Goal: Transaction & Acquisition: Purchase product/service

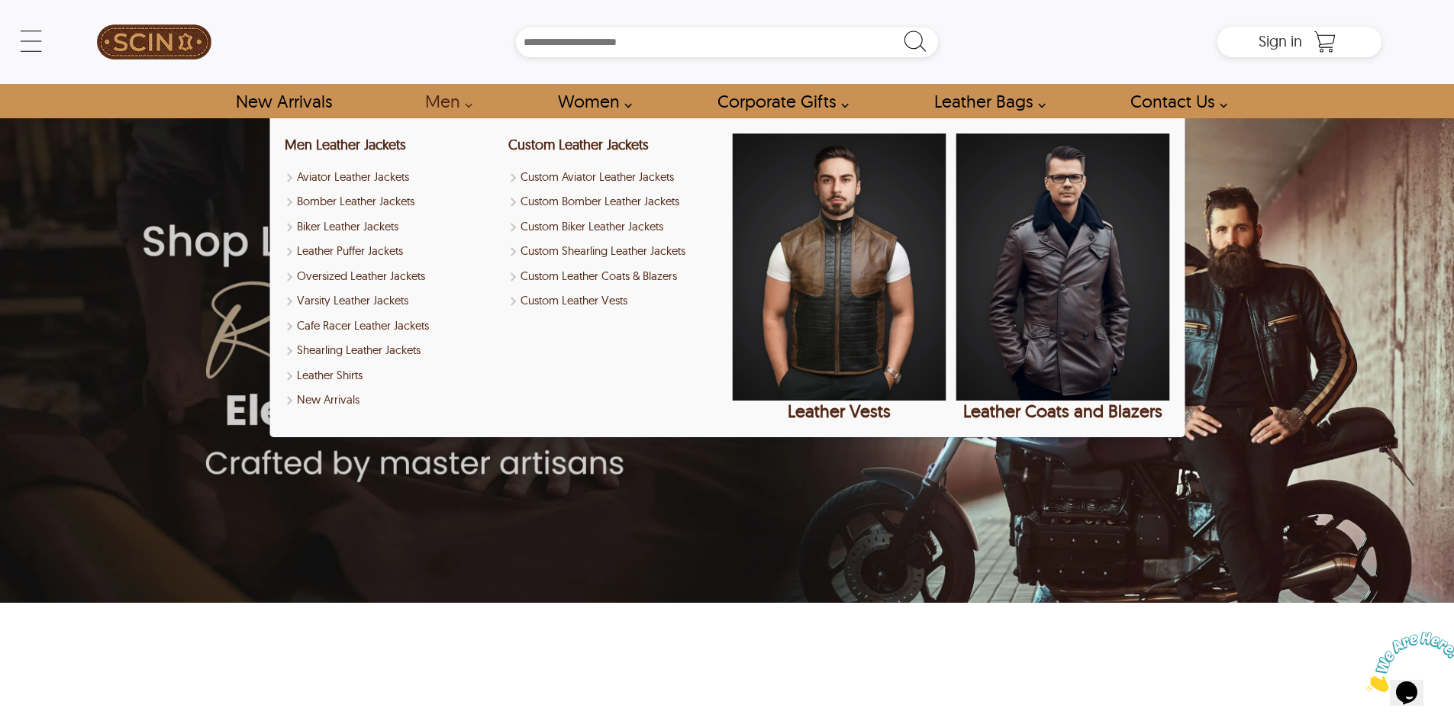
drag, startPoint x: 338, startPoint y: 227, endPoint x: 677, endPoint y: 212, distance: 339.1
click at [338, 227] on link "Biker Leather Jackets" at bounding box center [392, 227] width 214 height 18
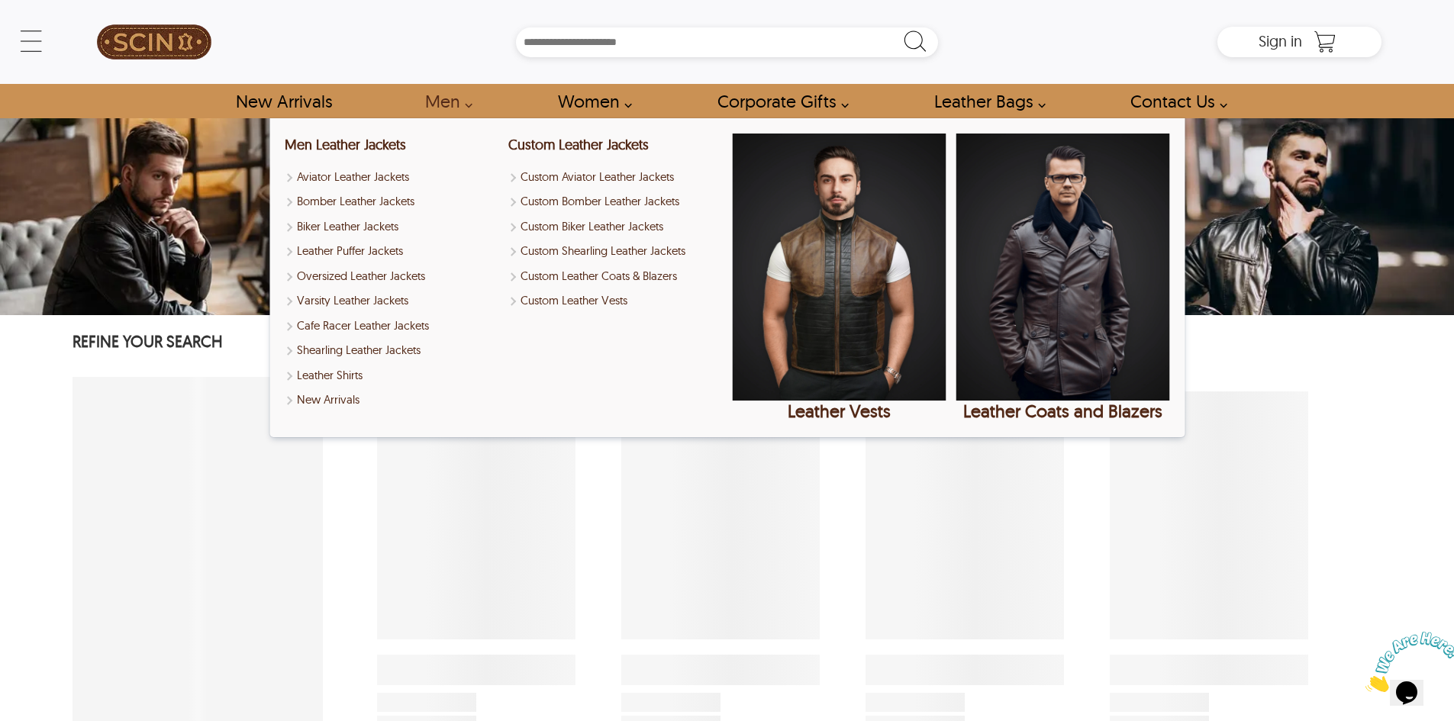
select select "********"
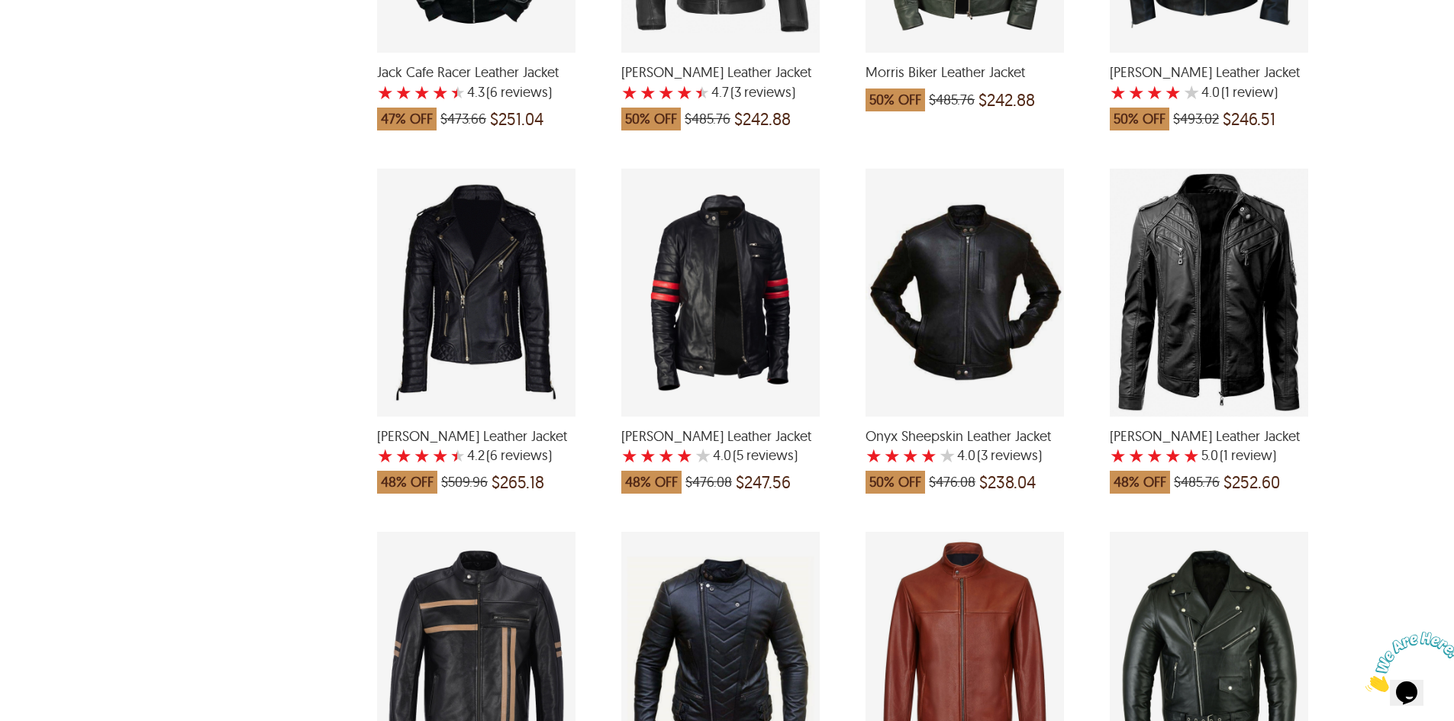
scroll to position [1679, 0]
click at [445, 304] on div "Bruno Biker Leather Jacket with a 4.166666666666667 Star Rating 6 Product Revie…" at bounding box center [476, 292] width 198 height 248
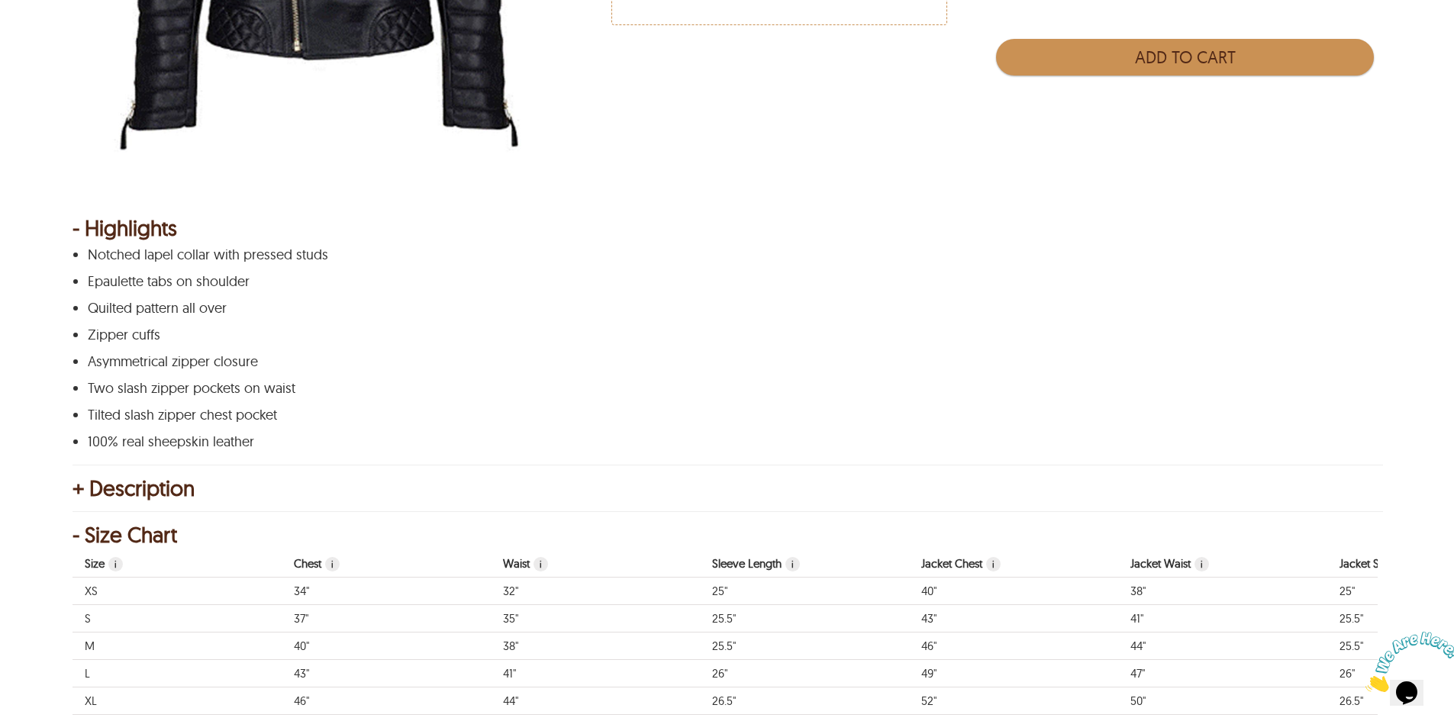
scroll to position [153, 0]
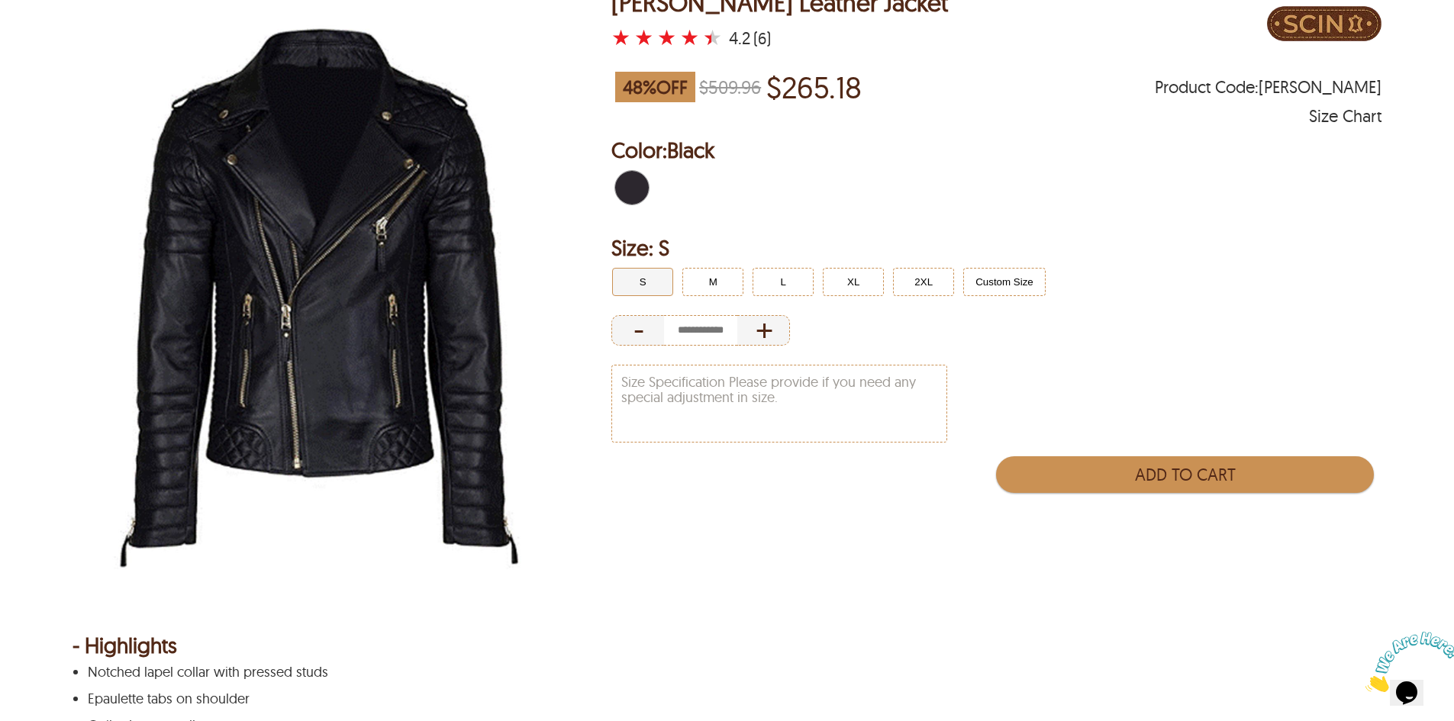
click at [306, 183] on img at bounding box center [319, 298] width 494 height 618
click at [304, 179] on img at bounding box center [319, 298] width 494 height 618
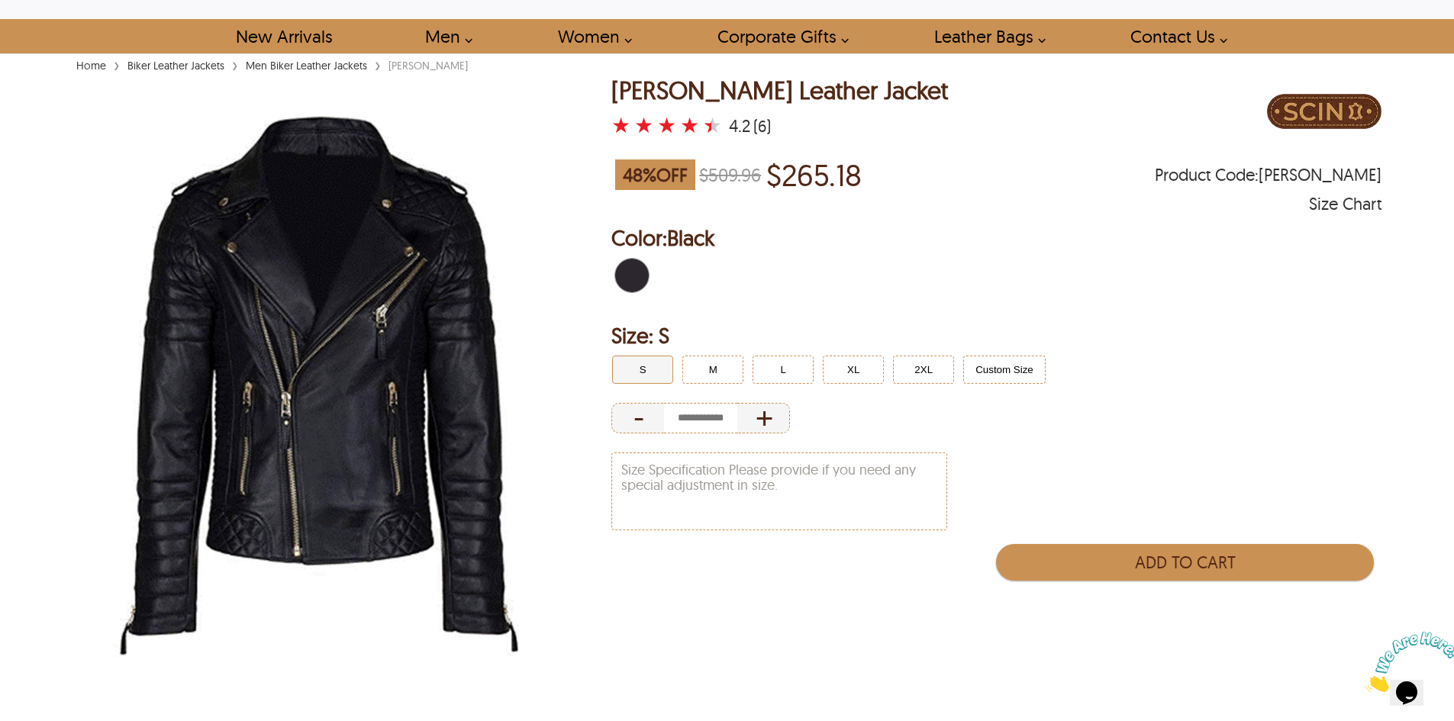
scroll to position [0, 0]
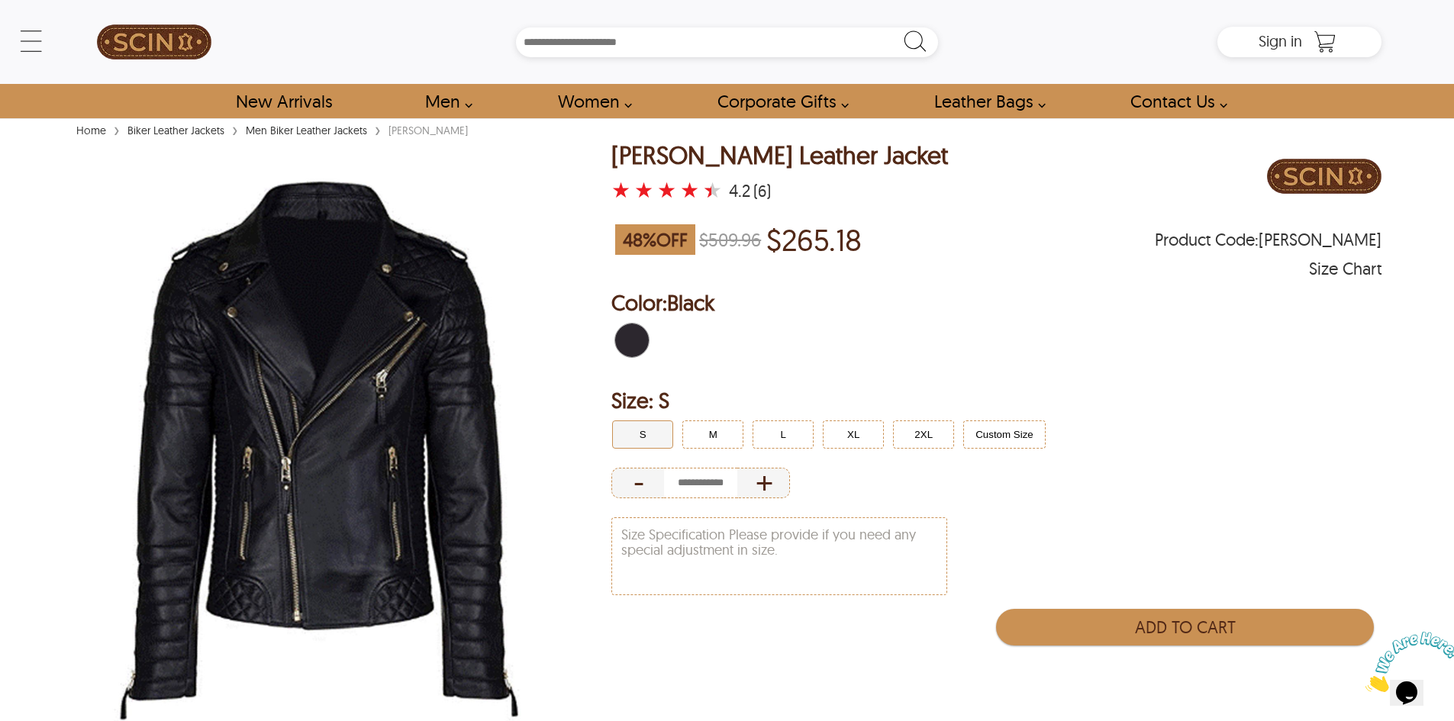
select select "********"
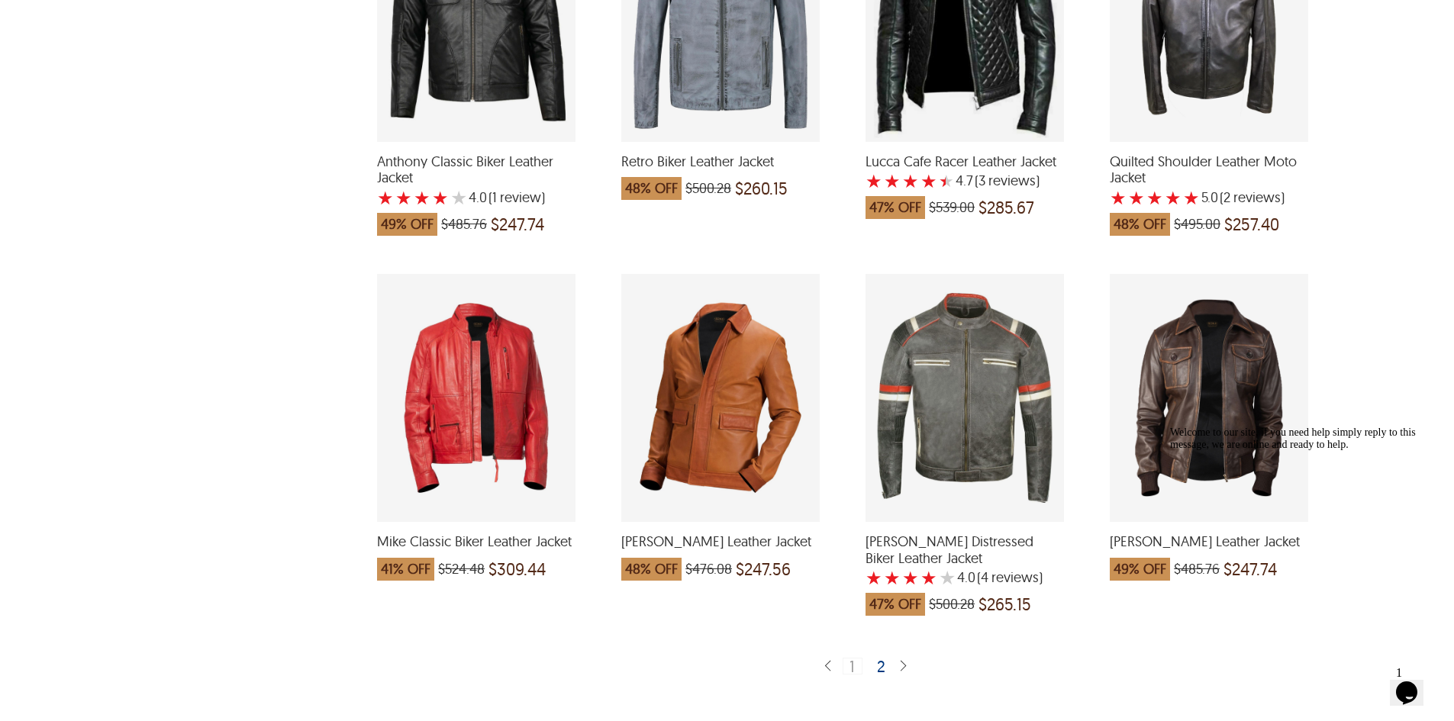
scroll to position [2900, 0]
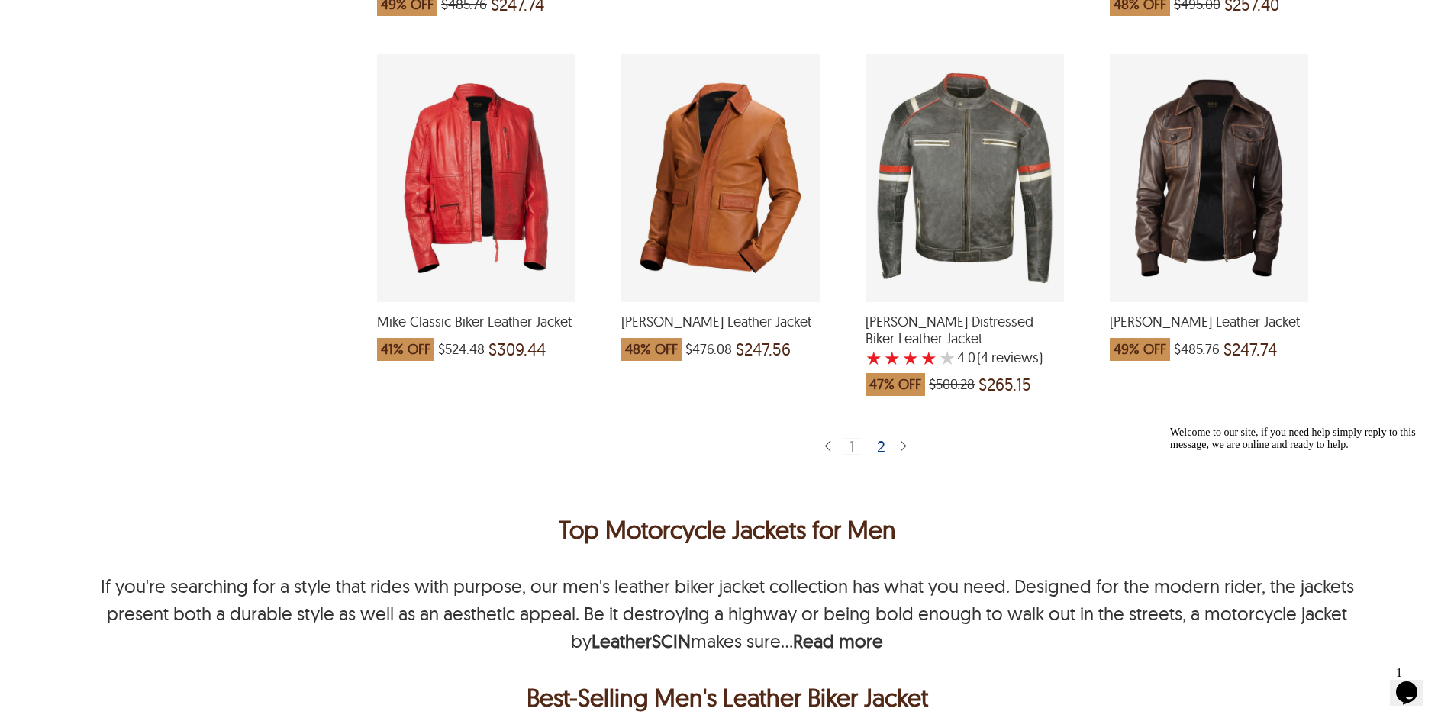
click at [900, 440] on img at bounding box center [903, 447] width 12 height 14
click at [901, 447] on img at bounding box center [903, 447] width 12 height 14
click at [881, 444] on div "2" at bounding box center [882, 445] width 22 height 15
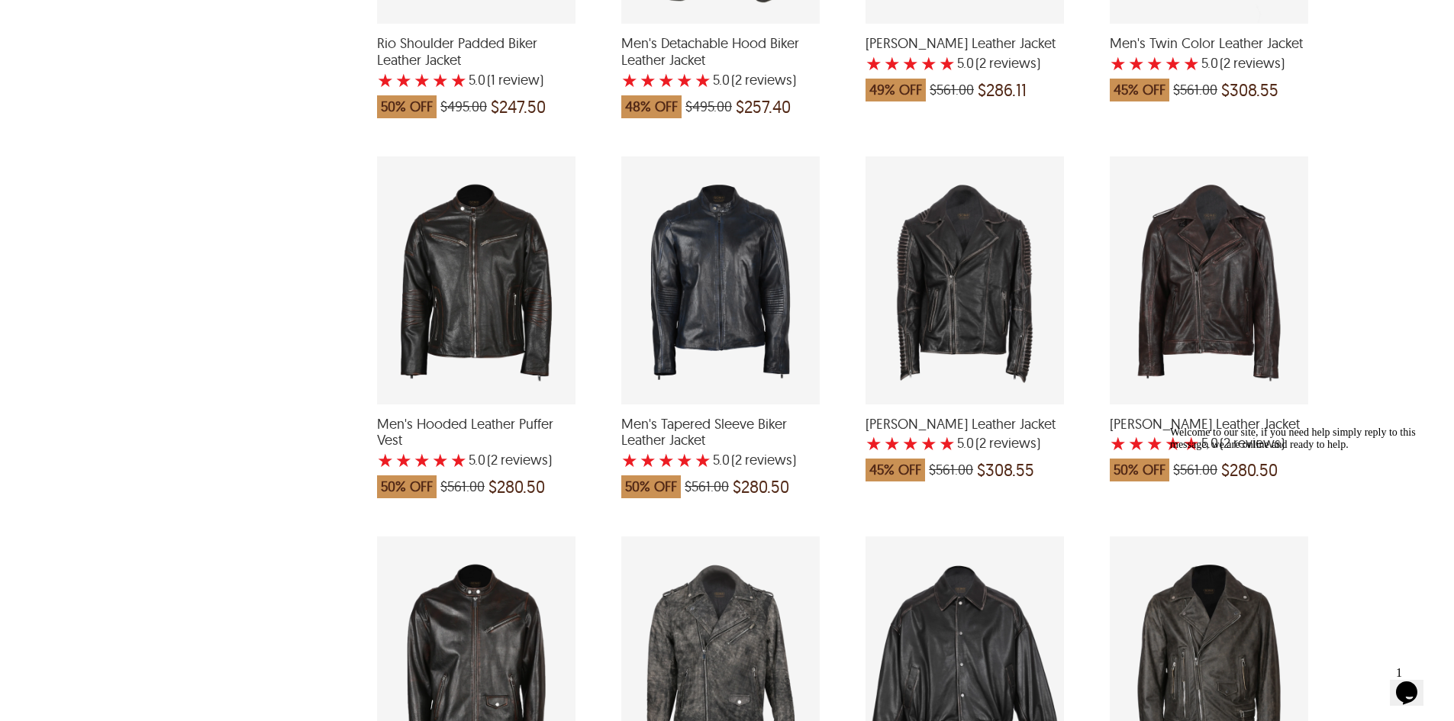
scroll to position [2213, 0]
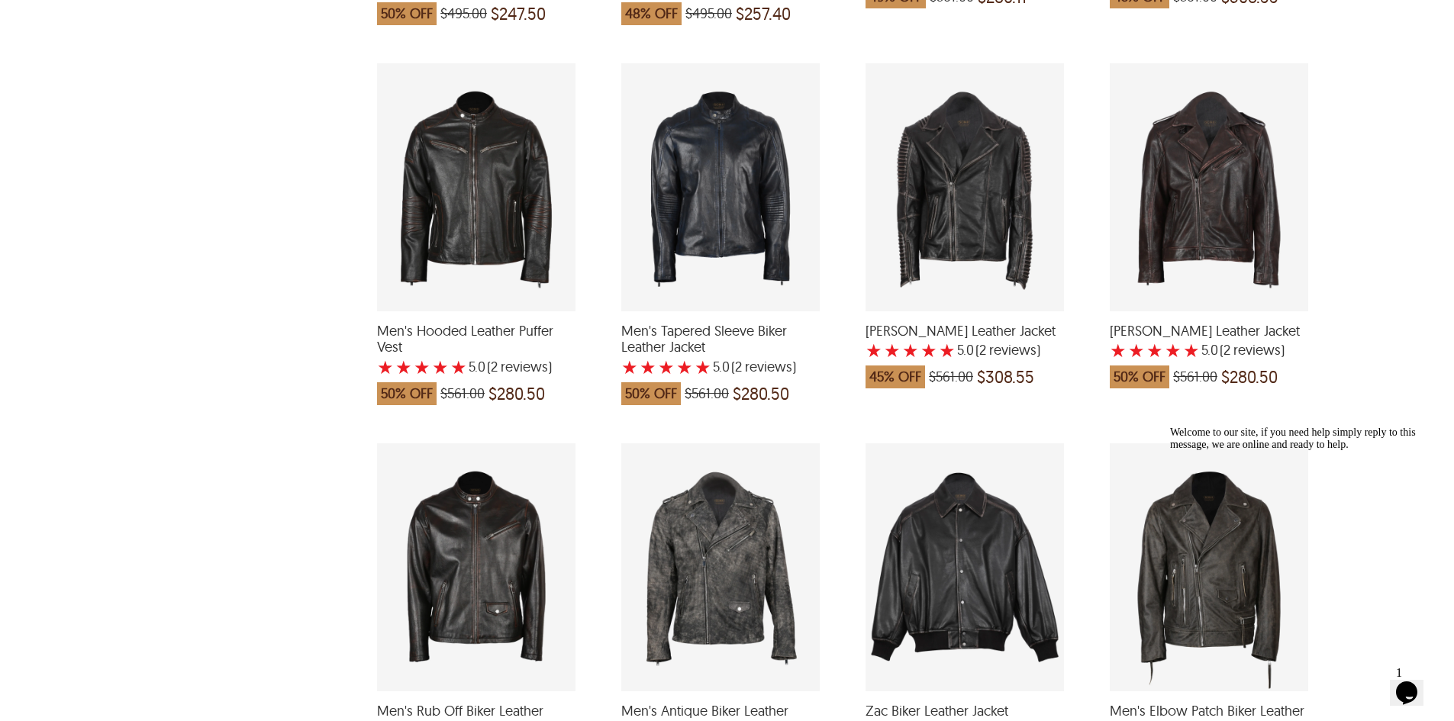
click at [989, 230] on div "Liam Biker Leather Jacket with a 5 Star Rating 2 Product Review which was at a …" at bounding box center [964, 187] width 198 height 248
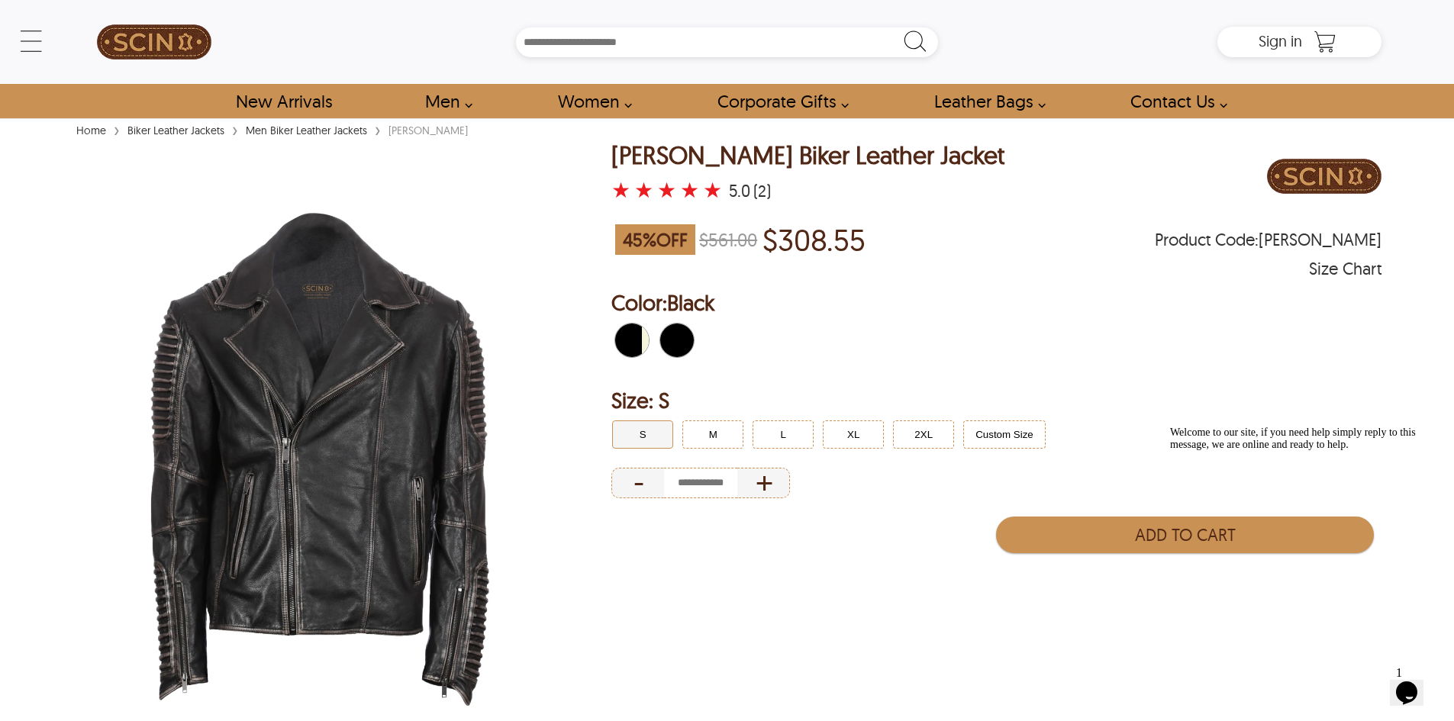
click at [270, 391] on img at bounding box center [319, 451] width 494 height 618
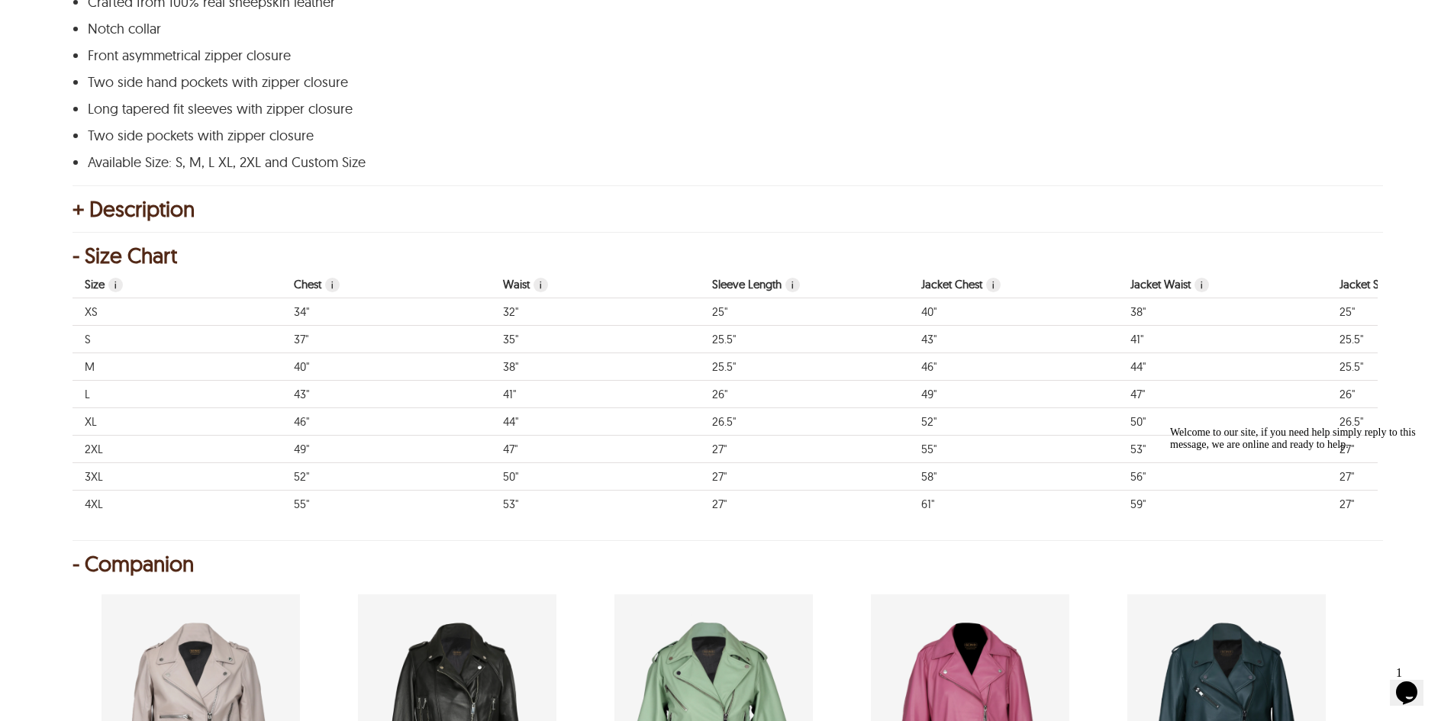
scroll to position [687, 0]
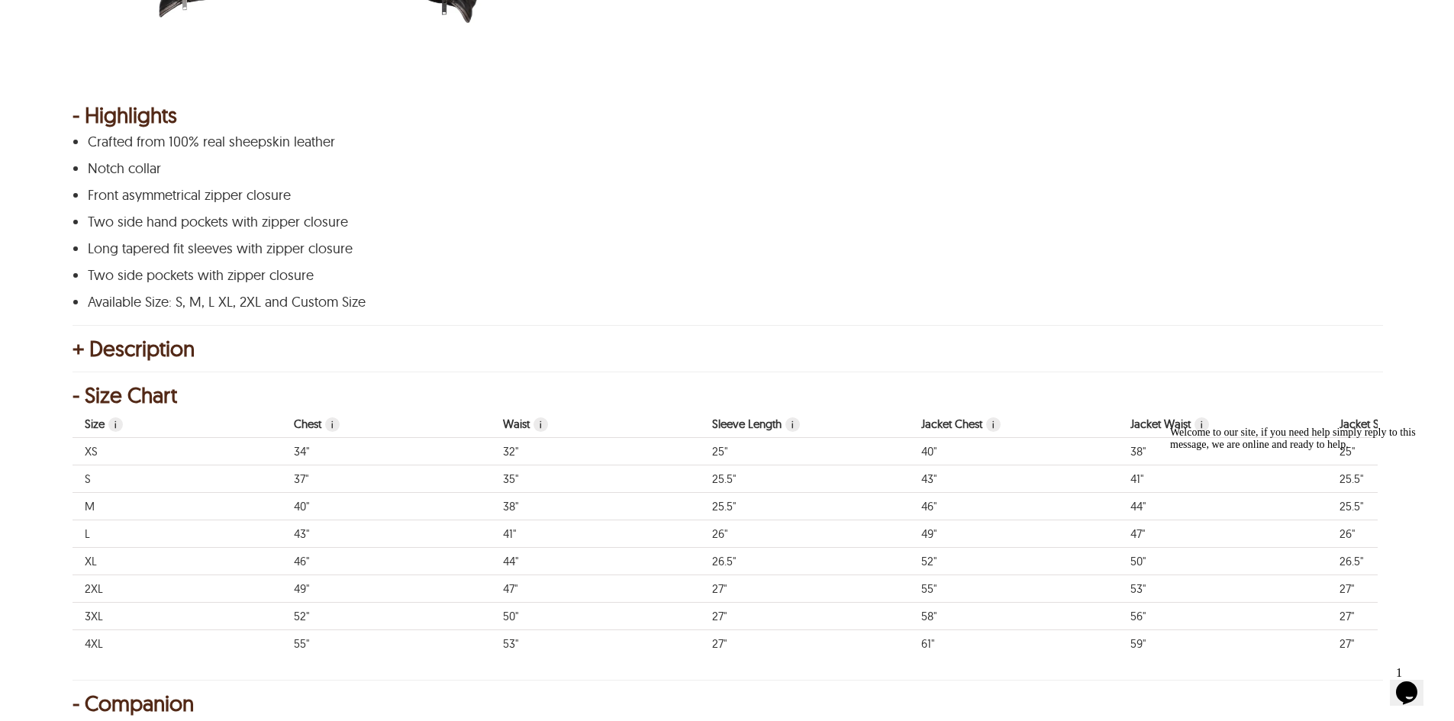
select select "********"
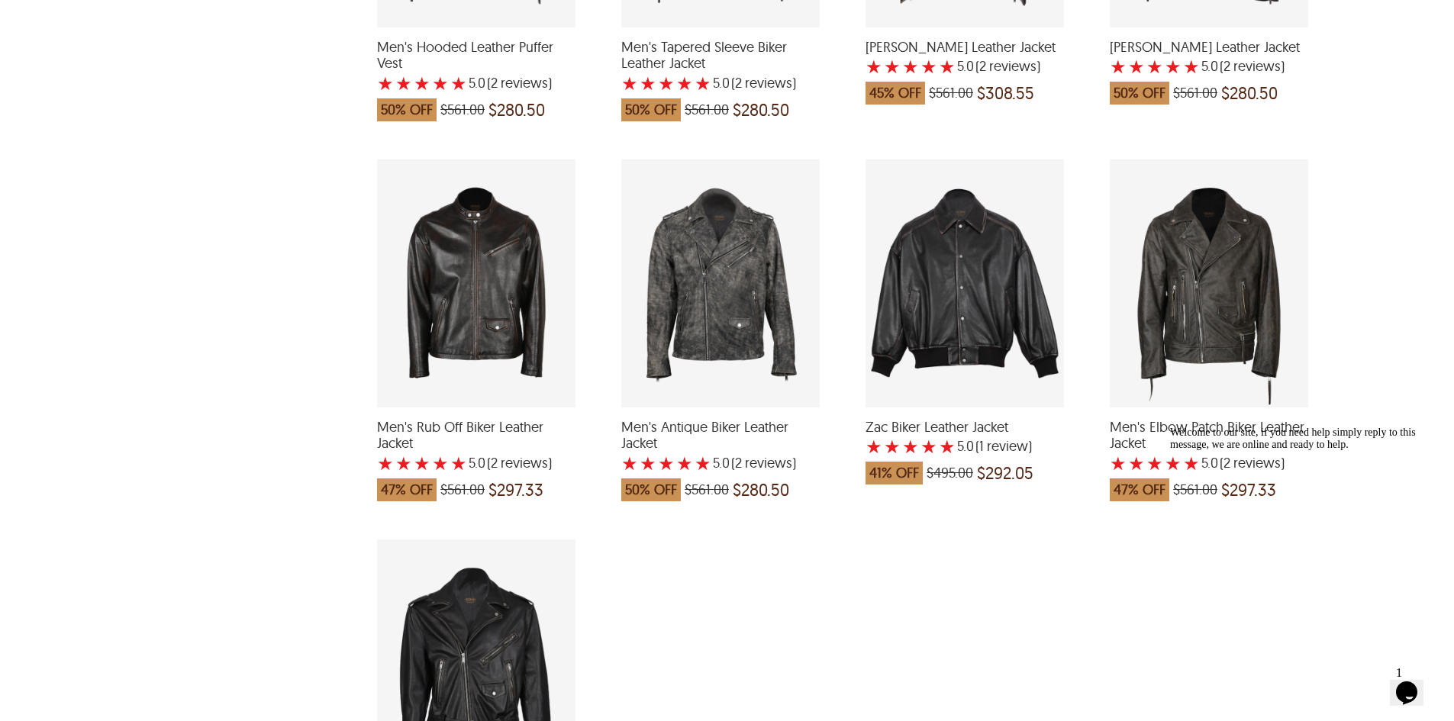
scroll to position [2518, 0]
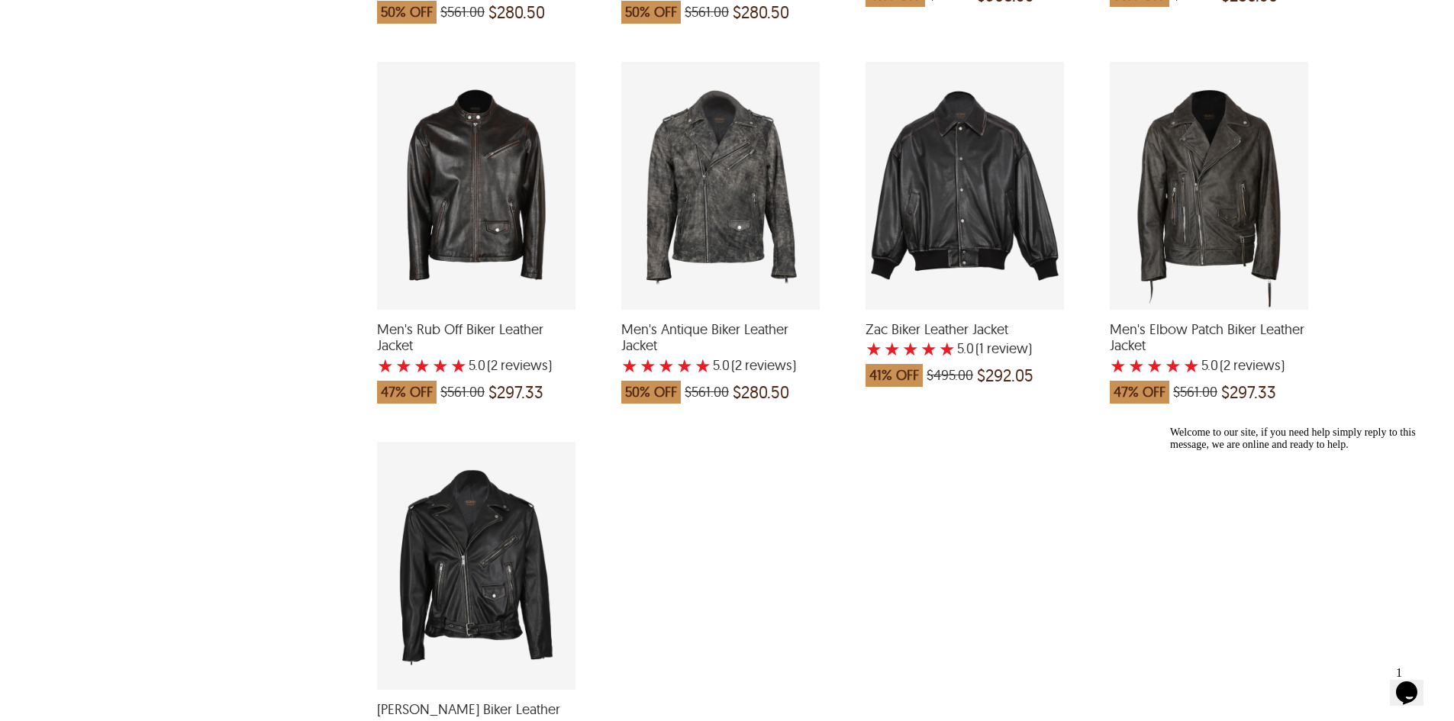
click at [1225, 234] on div "Men's Elbow Patch Biker Leather Jacket with a 5 Star Rating 2 Product Review wh…" at bounding box center [1209, 186] width 198 height 248
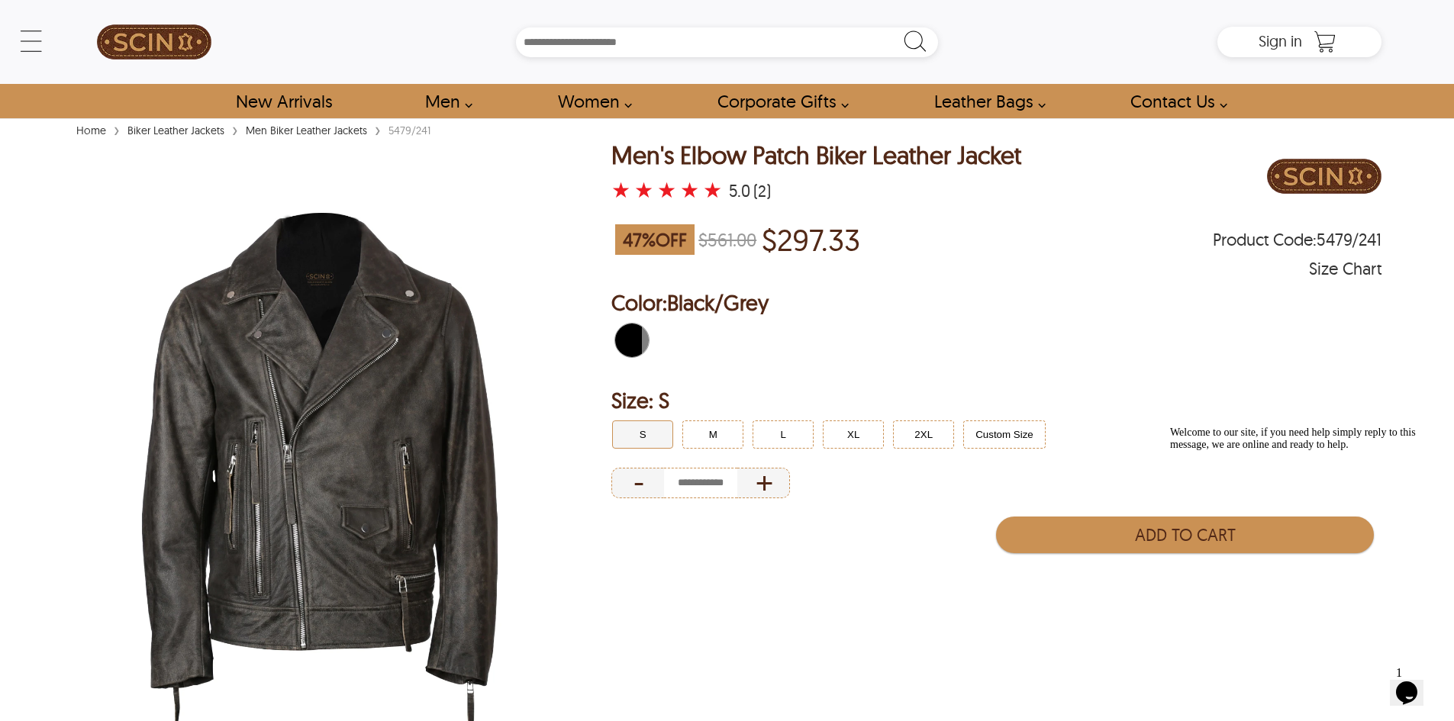
scroll to position [534, 0]
